Goal: Information Seeking & Learning: Learn about a topic

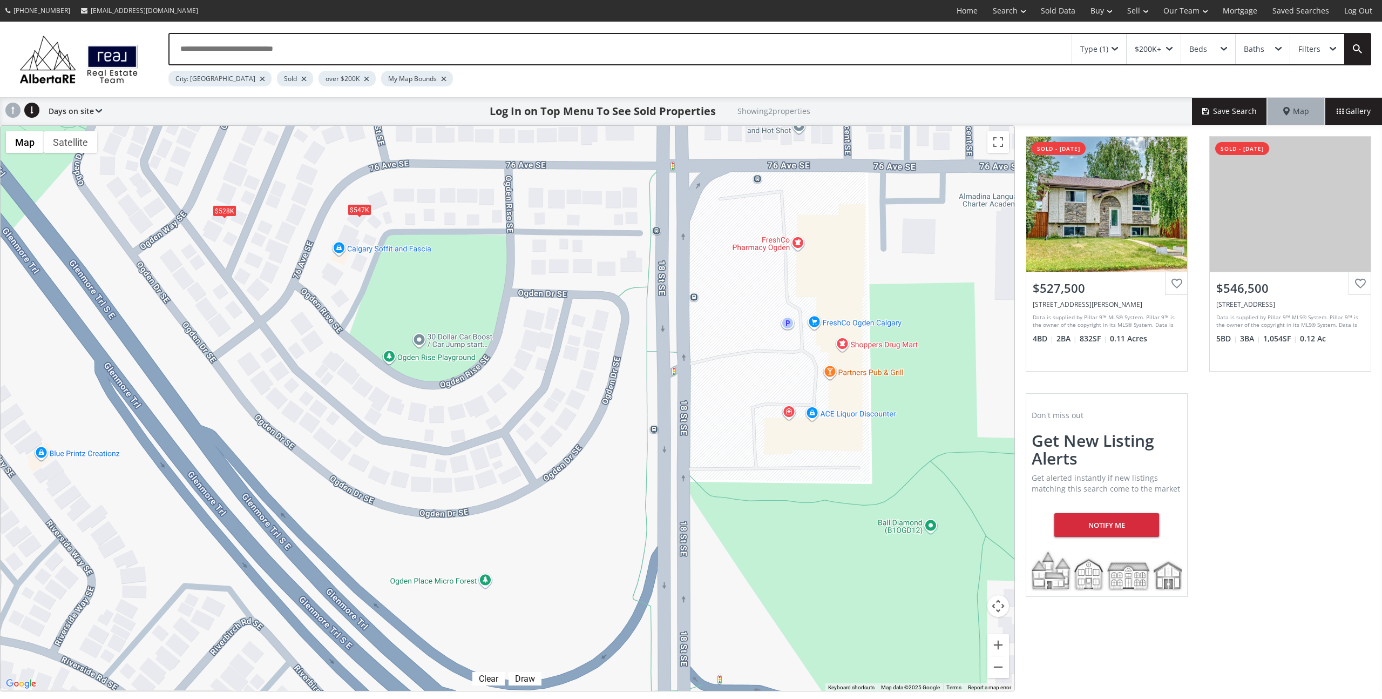
drag, startPoint x: 667, startPoint y: 452, endPoint x: 633, endPoint y: 134, distance: 319.3
click at [633, 134] on div "To navigate, press the arrow keys. $528K $547K" at bounding box center [508, 408] width 1014 height 565
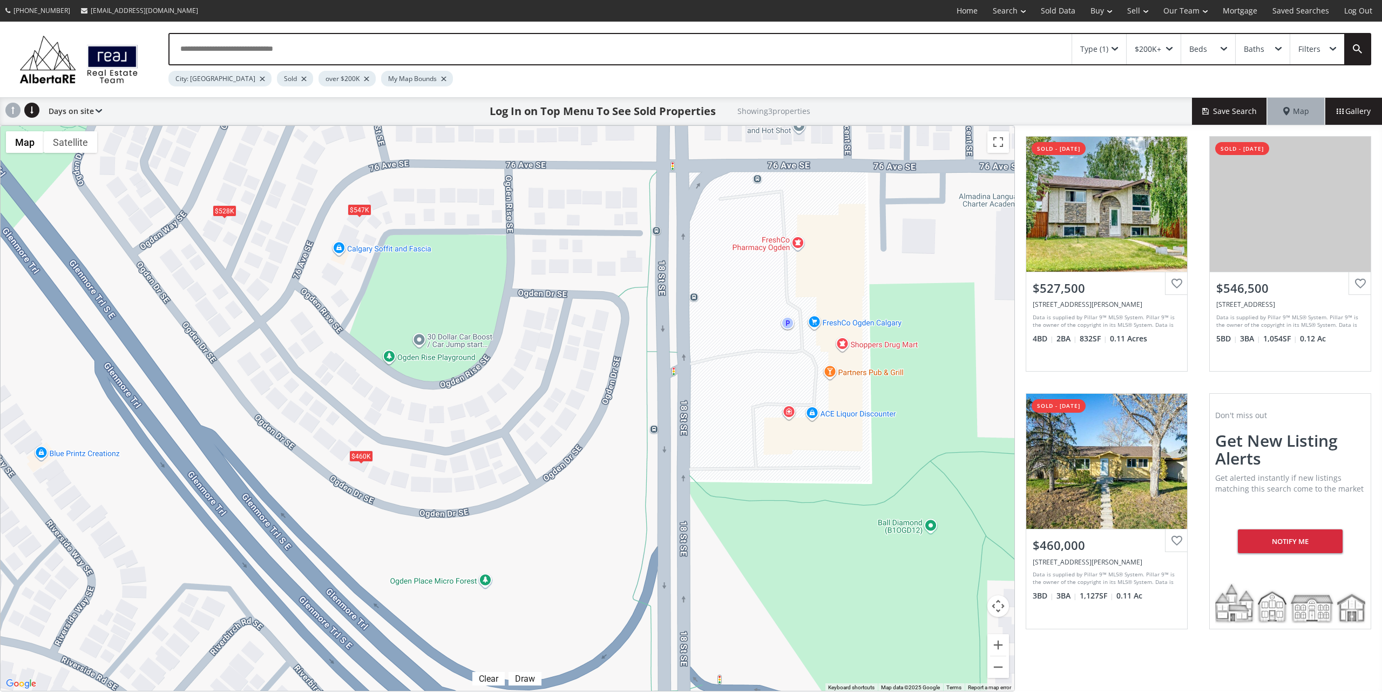
click at [1333, 51] on span at bounding box center [1333, 49] width 6 height 4
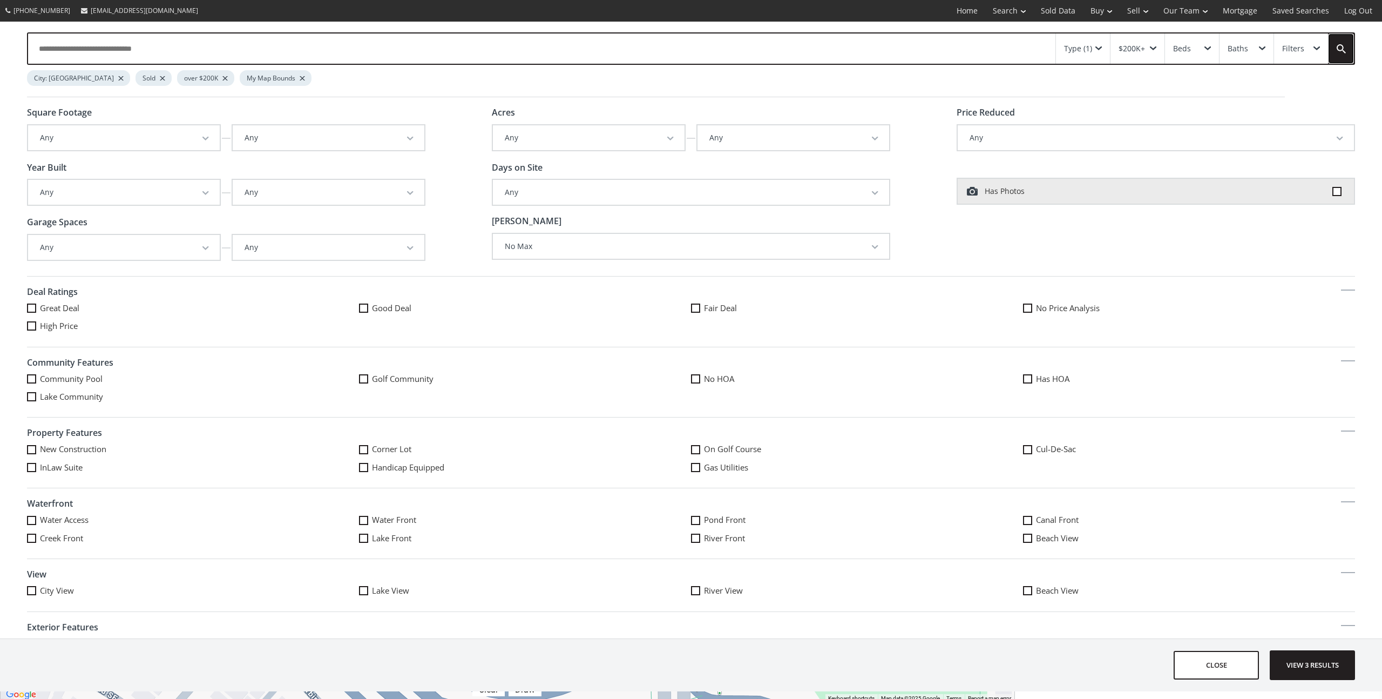
click at [1333, 53] on link at bounding box center [1341, 48] width 26 height 30
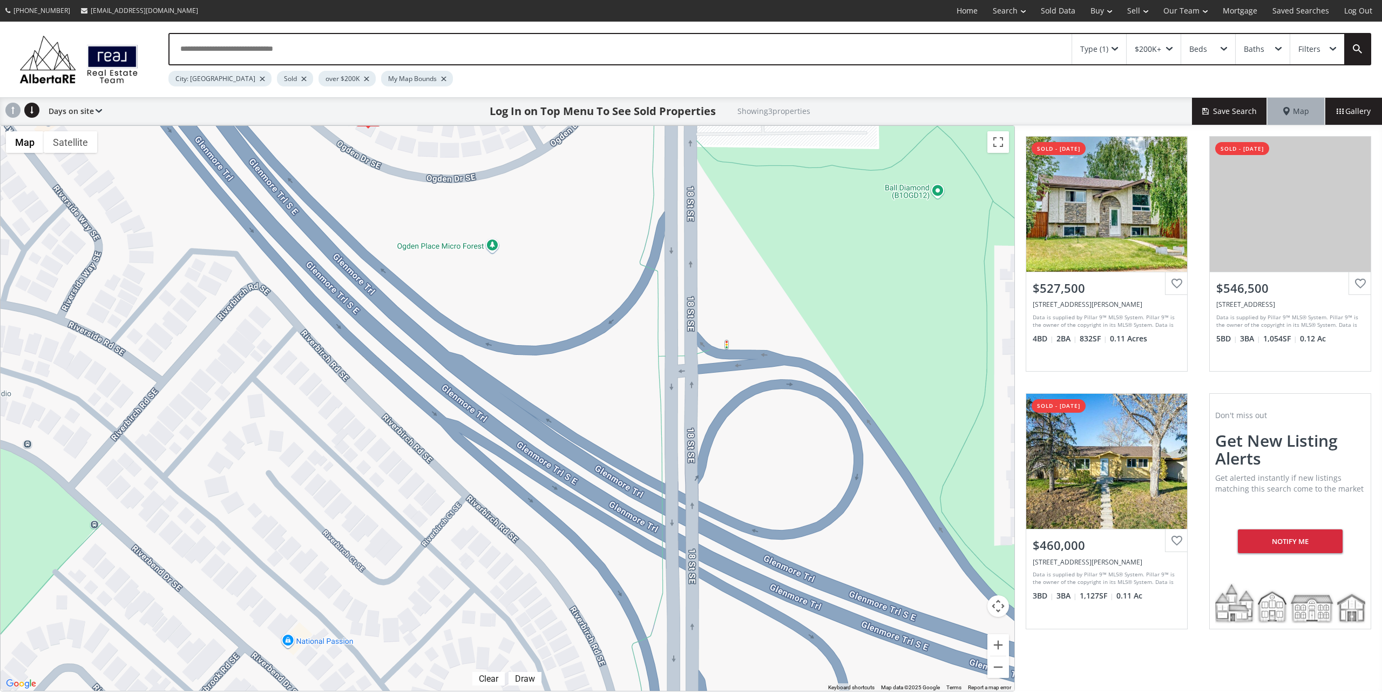
drag, startPoint x: 728, startPoint y: 561, endPoint x: 735, endPoint y: 225, distance: 336.4
click at [735, 225] on div "To navigate, press the arrow keys. $528K $547K $460K" at bounding box center [508, 408] width 1014 height 565
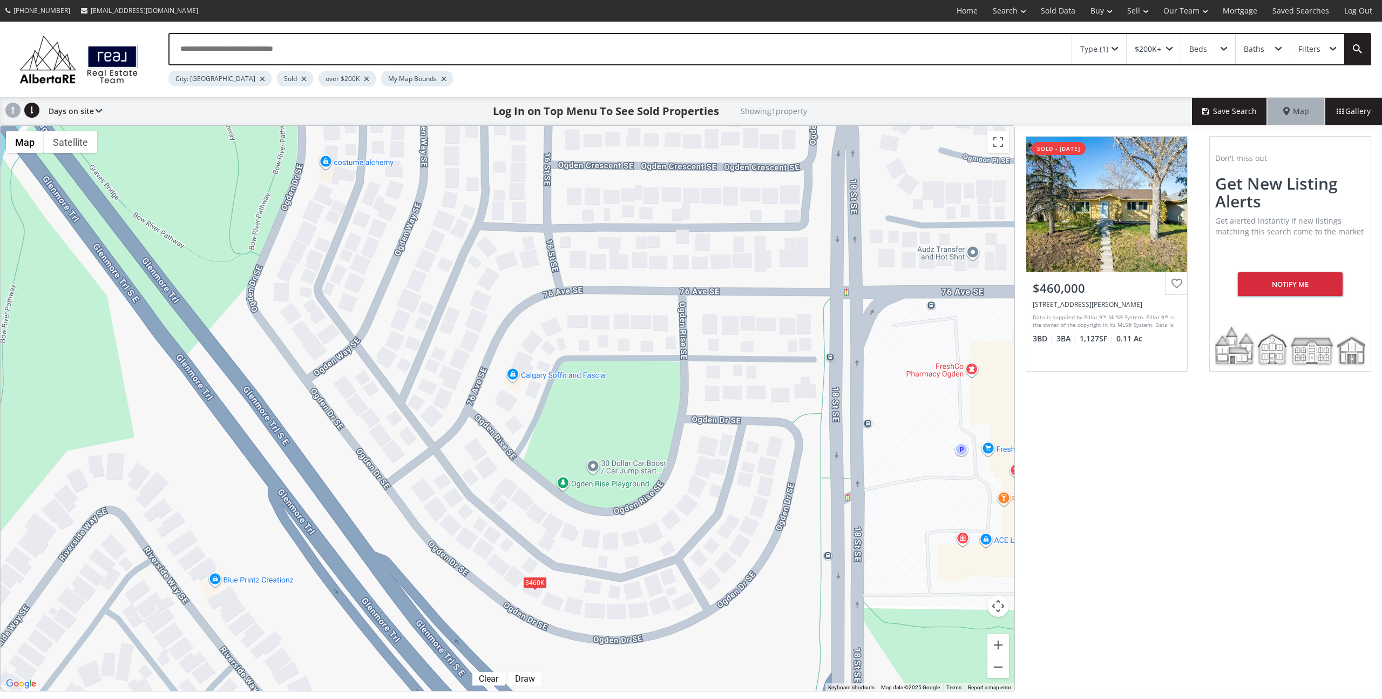
drag, startPoint x: 783, startPoint y: 235, endPoint x: 990, endPoint y: 676, distance: 487.9
click at [1007, 691] on div "← Move left → Move right ↑ Move up ↓ Move down + Zoom in - Zoom out Home Jump l…" at bounding box center [507, 408] width 1015 height 566
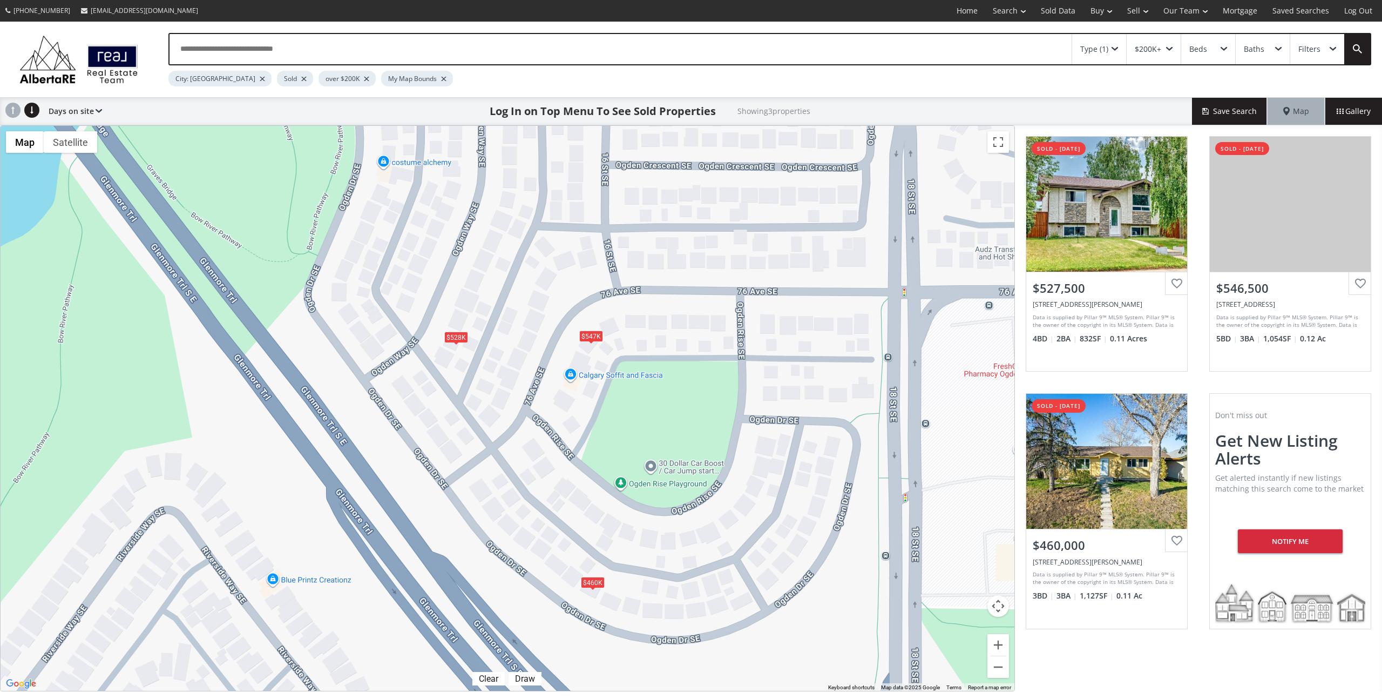
click at [277, 81] on div "Sold" at bounding box center [295, 79] width 36 height 16
click at [301, 80] on div at bounding box center [303, 79] width 5 height 4
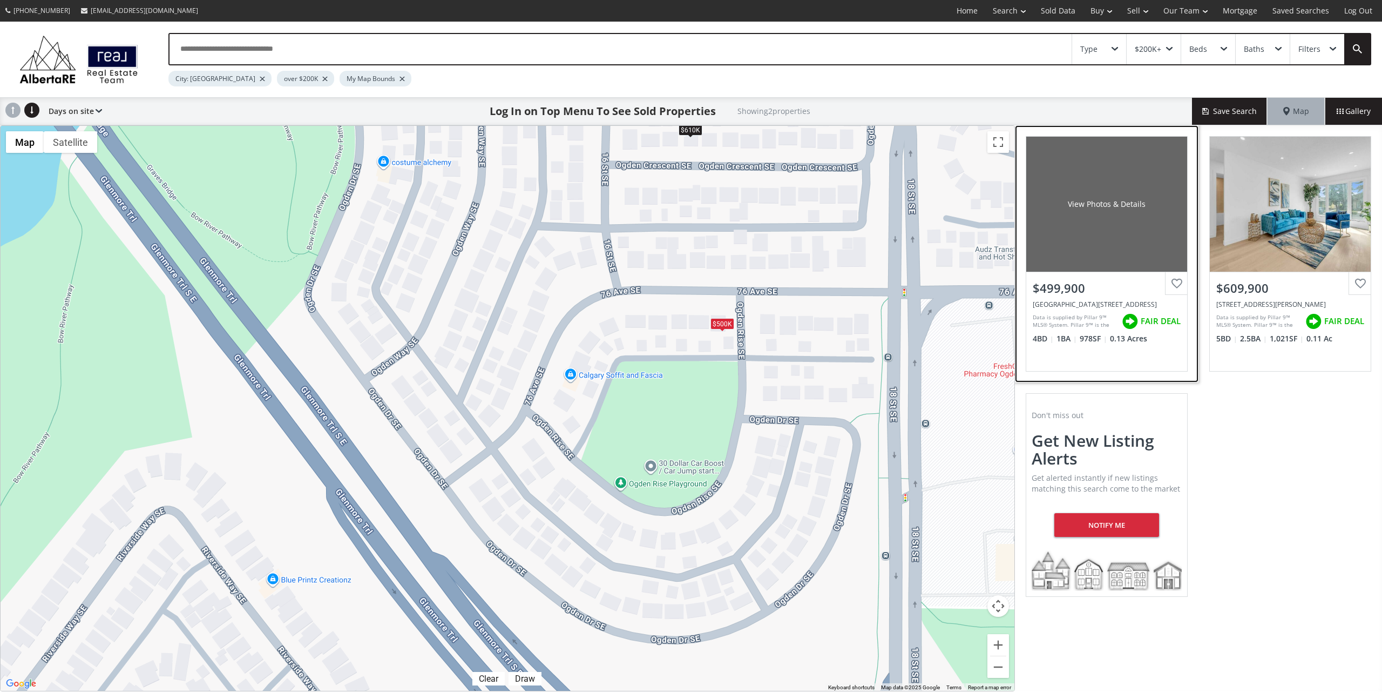
click at [1074, 241] on div "View Photos & Details" at bounding box center [1106, 204] width 161 height 135
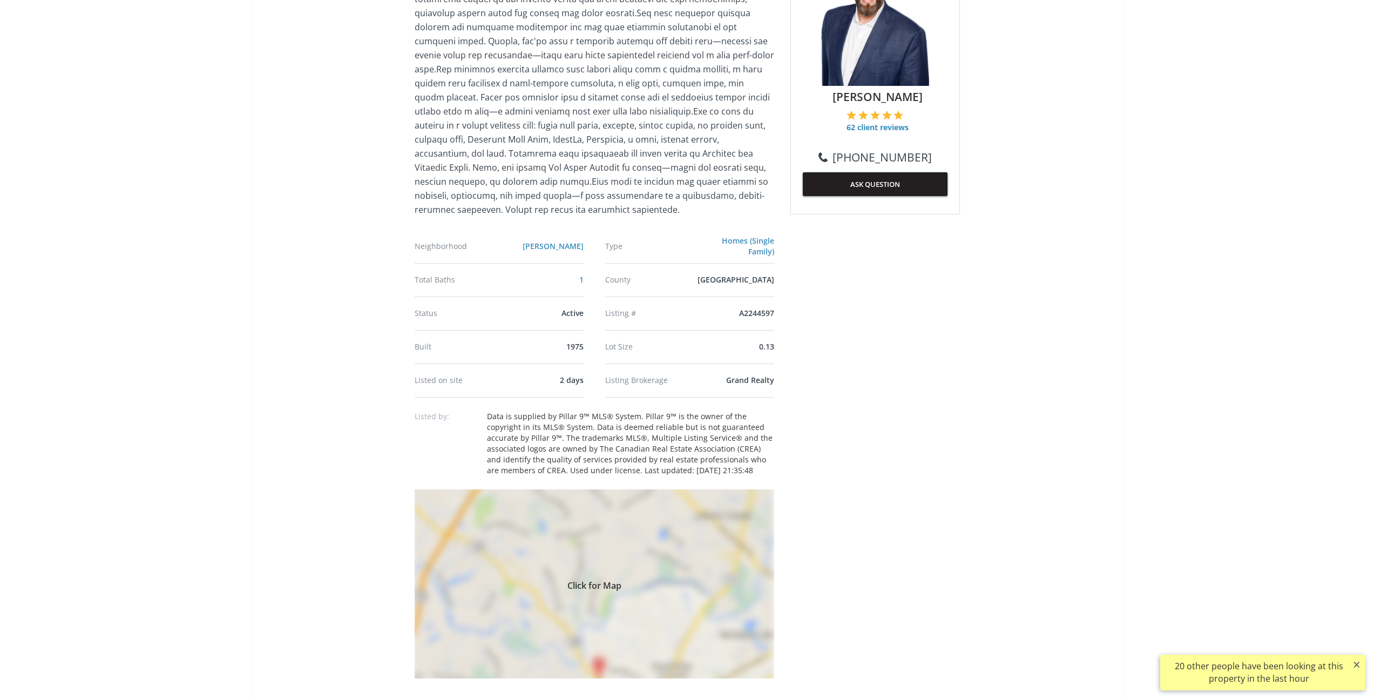
scroll to position [531, 0]
